Goal: Information Seeking & Learning: Find specific fact

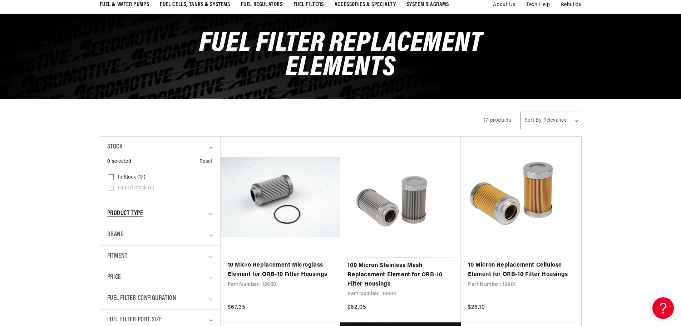
scroll to position [0, 1360]
click at [135, 211] on span "Product type" at bounding box center [125, 213] width 36 height 10
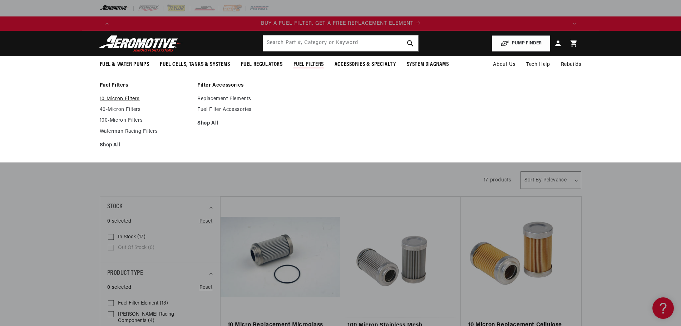
scroll to position [0, 453]
click at [119, 98] on link "10-Micron Filters" at bounding box center [145, 99] width 91 height 6
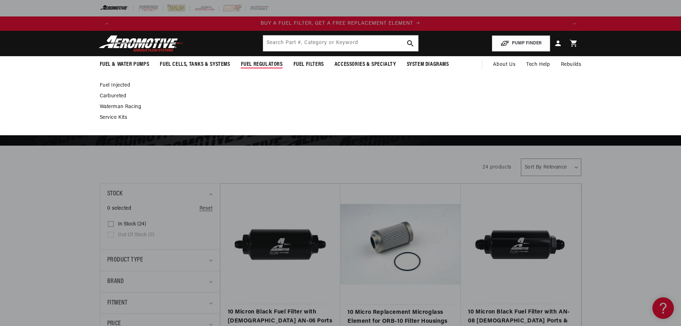
click at [118, 85] on link "Fuel Injected" at bounding box center [337, 85] width 475 height 6
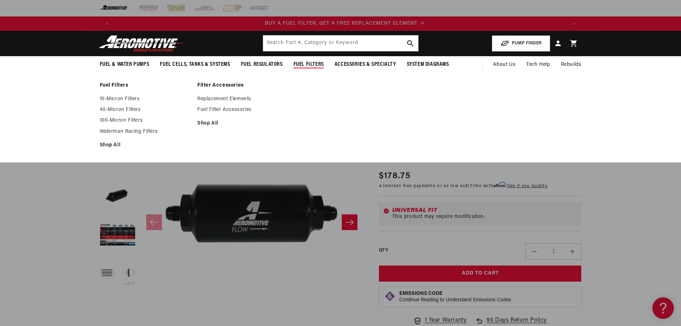
scroll to position [0, 453]
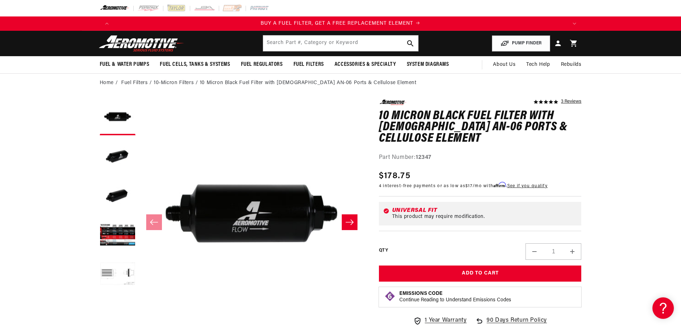
click at [423, 156] on strong "12347" at bounding box center [424, 157] width 16 height 6
copy strong "12347"
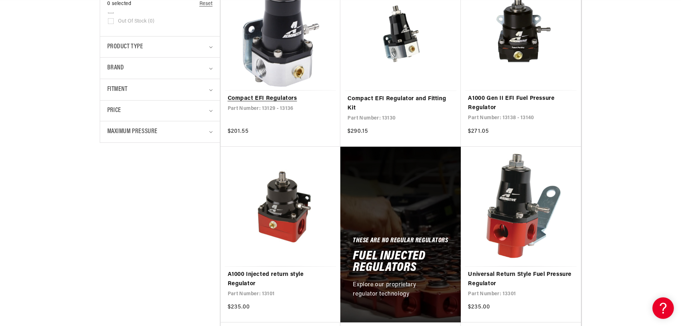
scroll to position [0, 907]
click at [259, 95] on link "Compact EFI Regulators" at bounding box center [281, 98] width 106 height 9
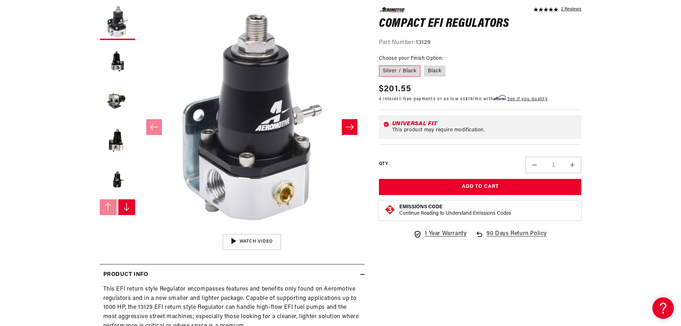
scroll to position [95, 0]
click at [422, 43] on strong "13129" at bounding box center [423, 43] width 15 height 6
copy strong "13129"
